Goal: Task Accomplishment & Management: Use online tool/utility

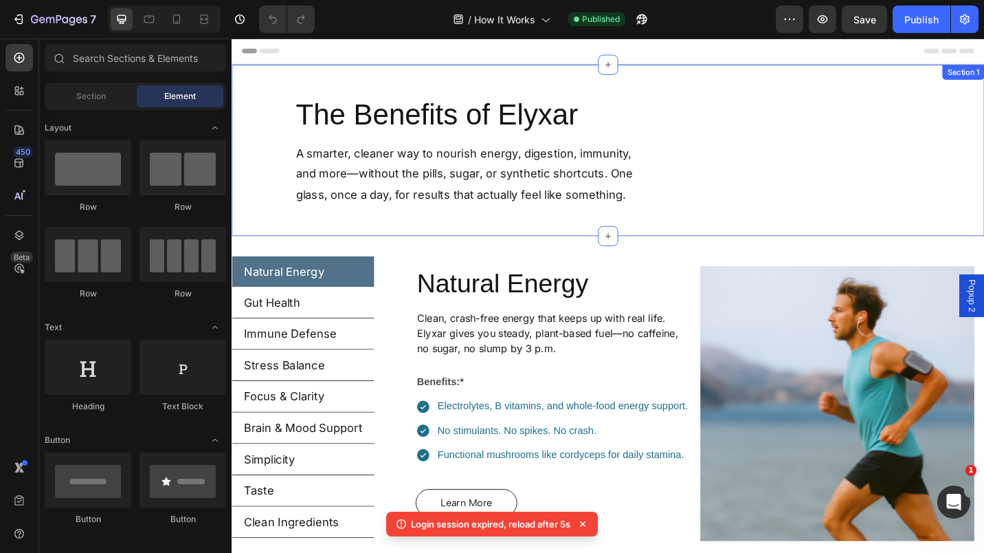
click at [691, 98] on div "The Benefits of Elyxar Heading A smarter, cleaner way to nourish energy, digest…" at bounding box center [644, 161] width 825 height 188
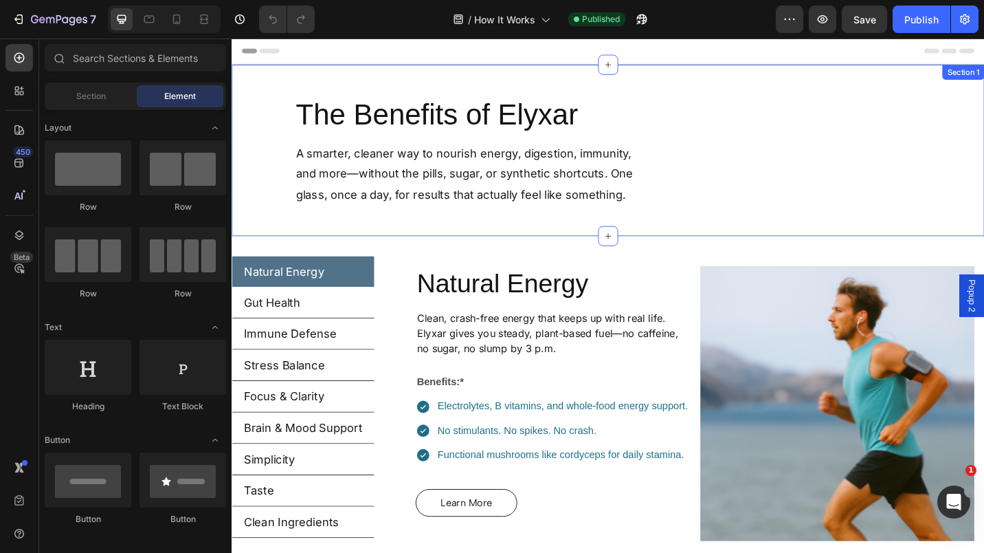
click at [643, 87] on div "The Benefits of Elyxar Heading A smarter, cleaner way to nourish energy, digest…" at bounding box center [644, 161] width 825 height 188
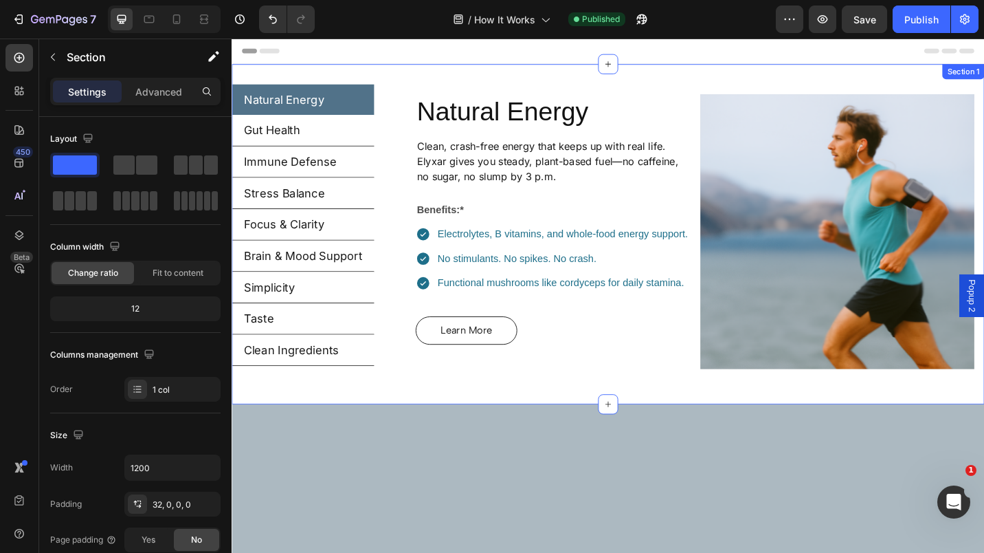
click at [679, 80] on div "Natural Energy Gut Health Immune Defense Stress Balance Focus & Clarity Brain &…" at bounding box center [644, 253] width 825 height 372
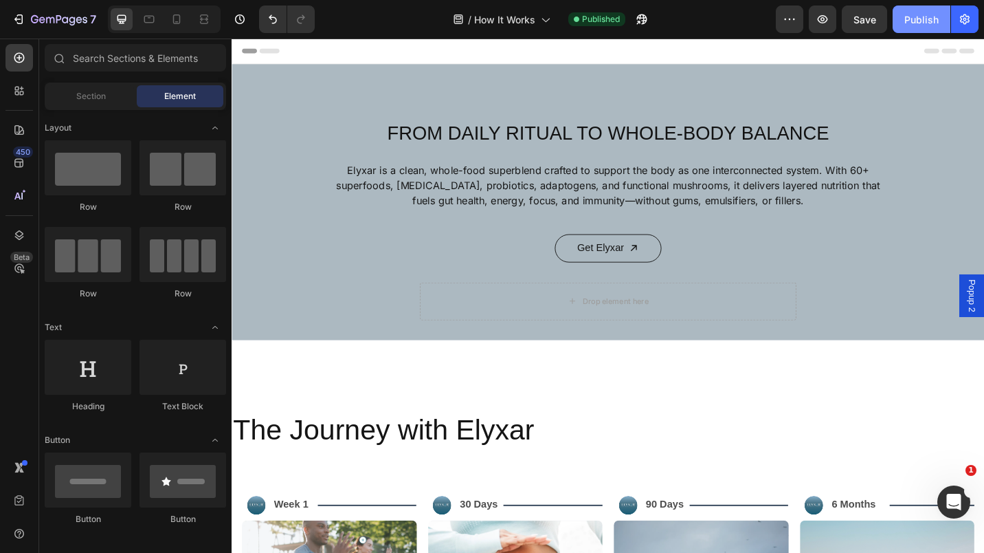
click at [913, 20] on div "Publish" at bounding box center [921, 19] width 34 height 14
